Goal: Task Accomplishment & Management: Complete application form

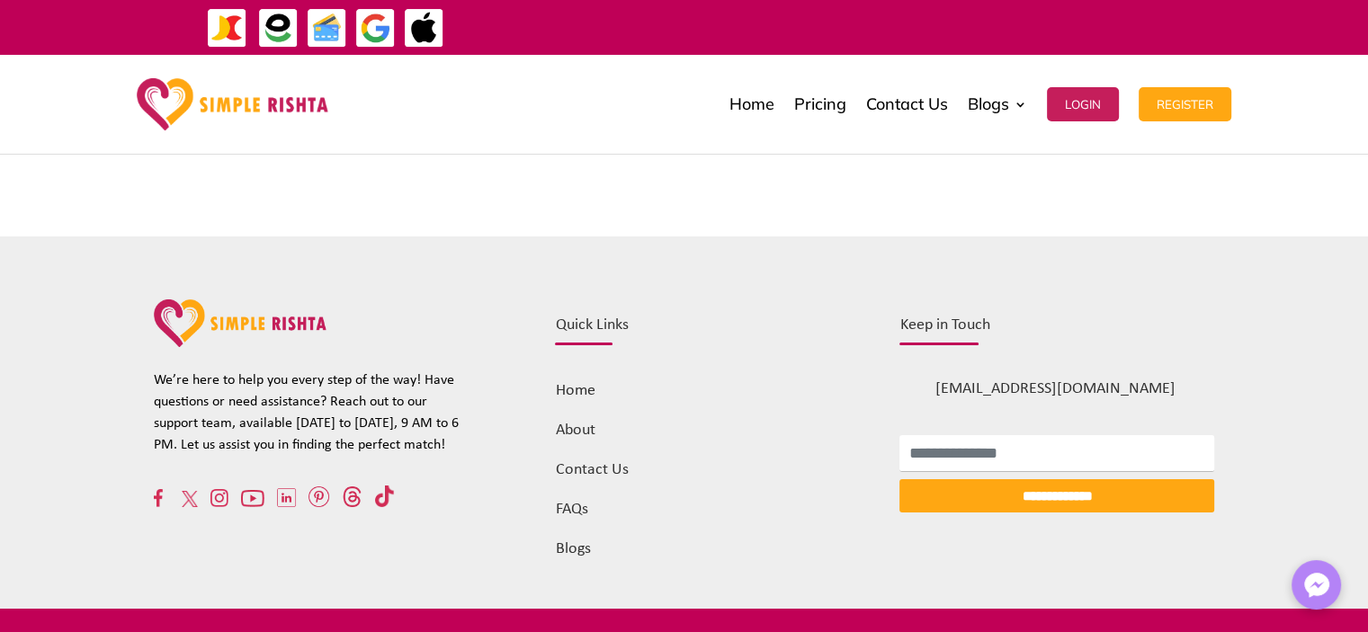
click at [370, 130] on div "Home Pricing Contact Us Blogs English Blog Urdu Blog Login Register Home Pricin…" at bounding box center [792, 104] width 875 height 90
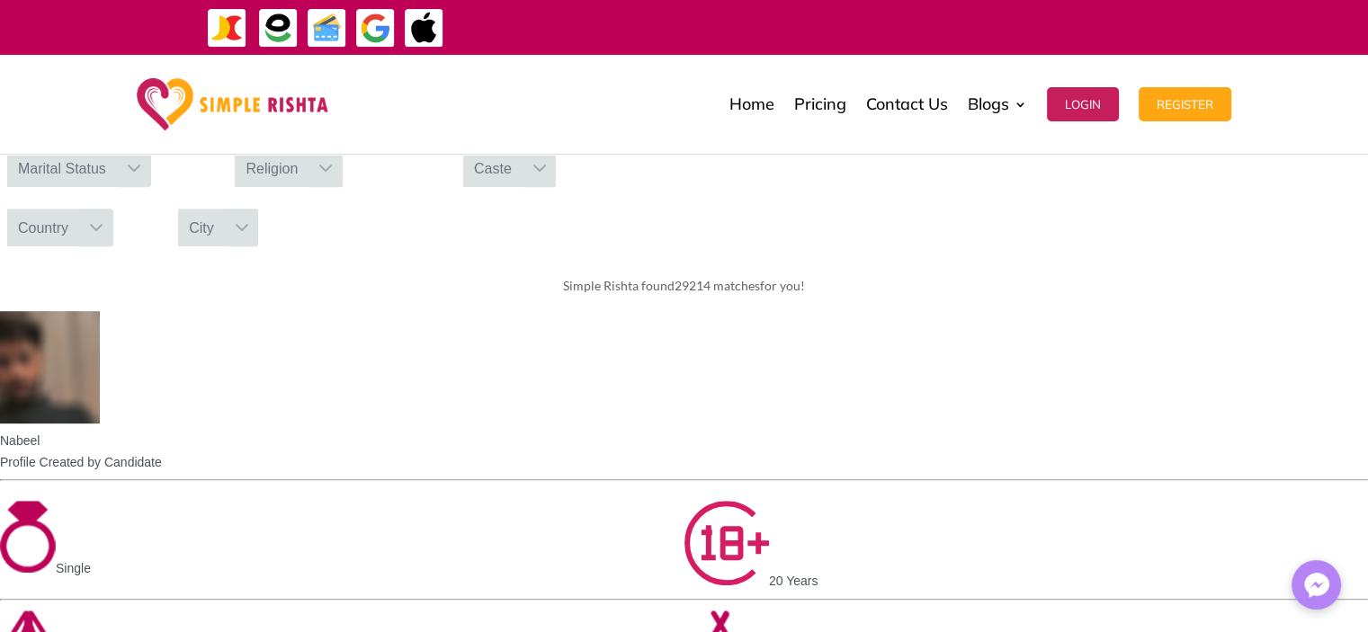
scroll to position [794, 0]
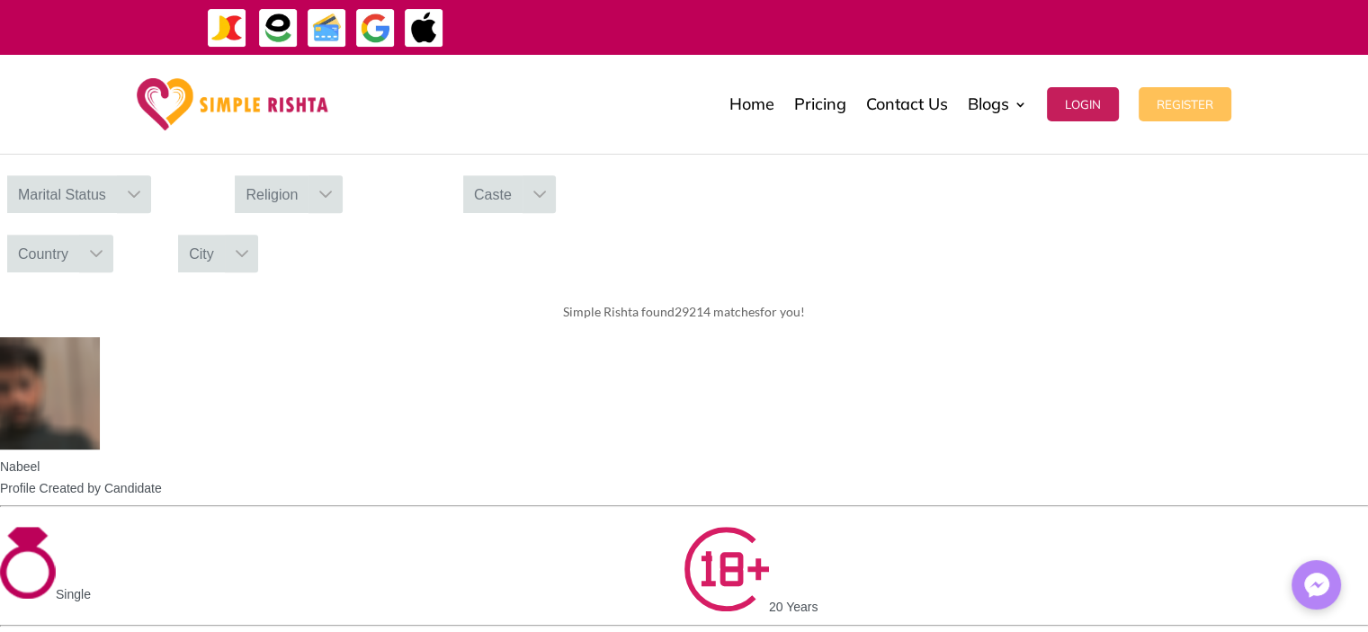
click at [1206, 108] on button "Register" at bounding box center [1185, 104] width 93 height 34
